Goal: Check status: Check status

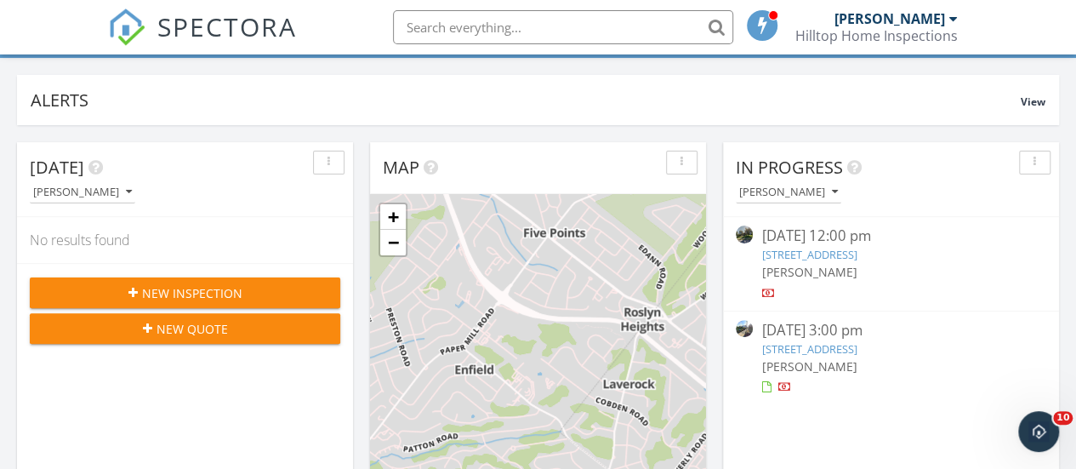
scroll to position [117, 0]
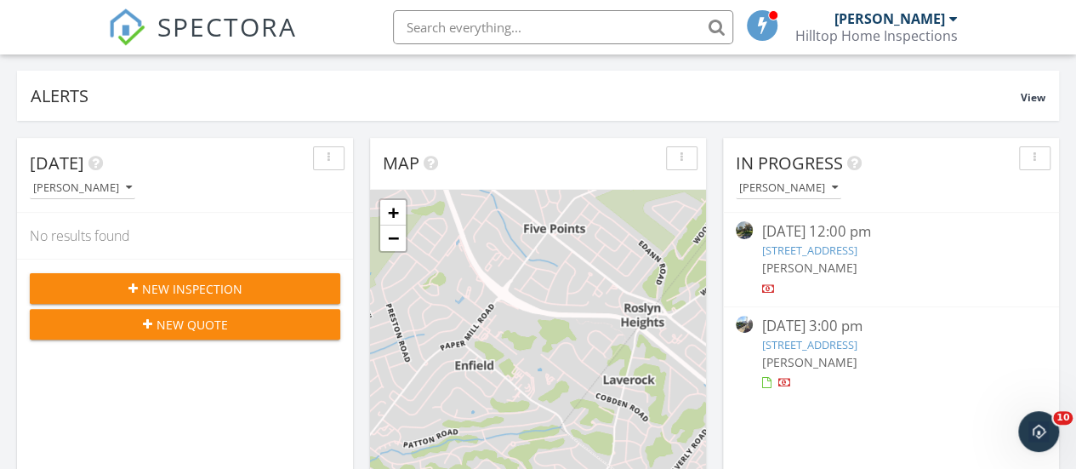
click at [785, 339] on link "124 Skiff Ave A-11, Tisbury, MA 02568" at bounding box center [808, 344] width 95 height 15
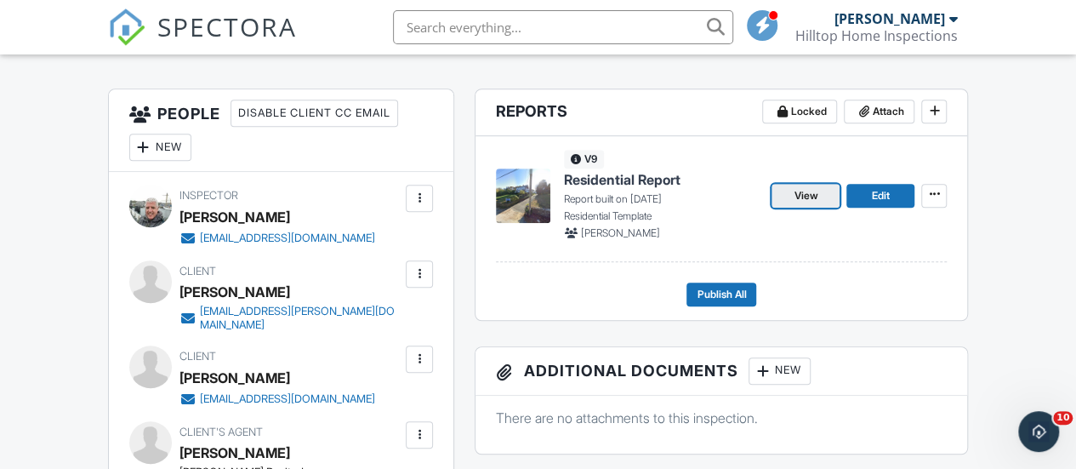
click at [799, 204] on span "View" at bounding box center [806, 195] width 24 height 17
